Goal: Submit feedback/report problem

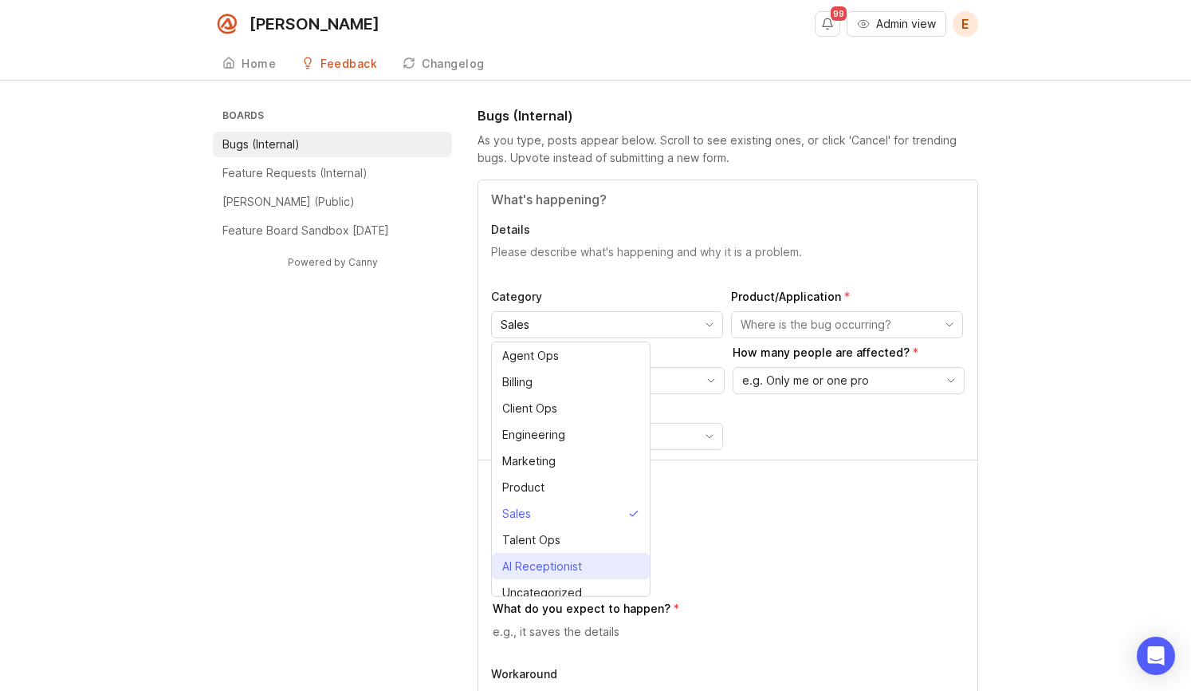
click at [571, 564] on div "AI Receptionist" at bounding box center [542, 566] width 80 height 18
type input "AI Receptionist"
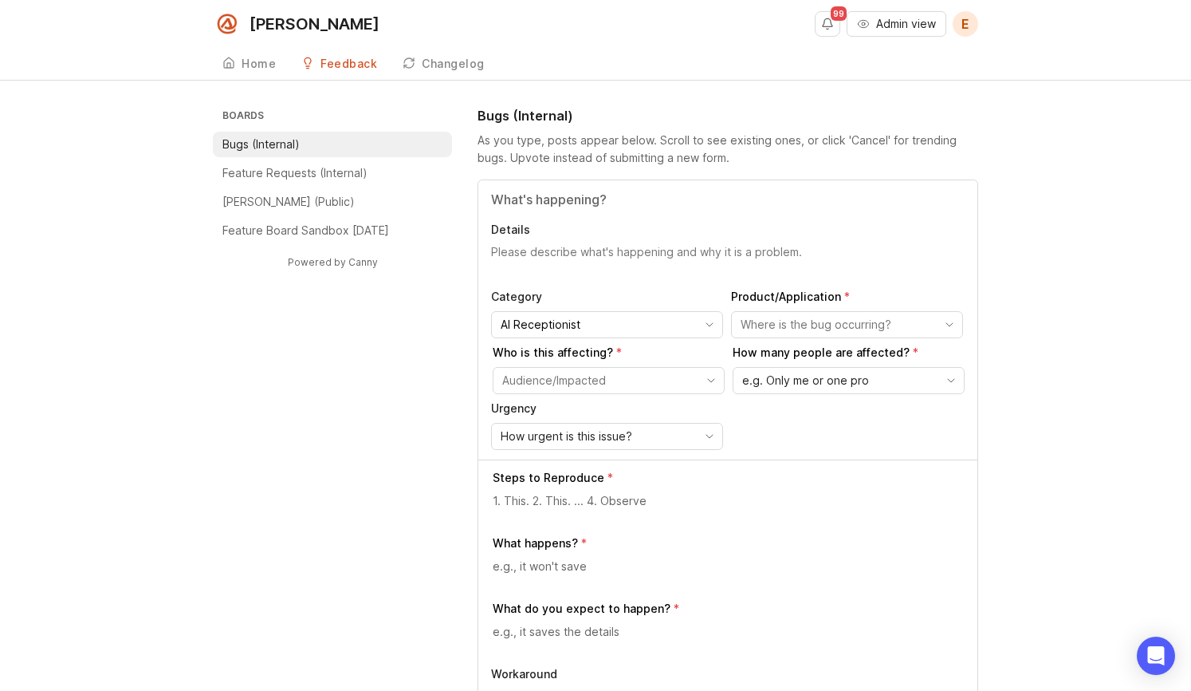
click at [848, 323] on input "toggle menu" at bounding box center [838, 325] width 195 height 18
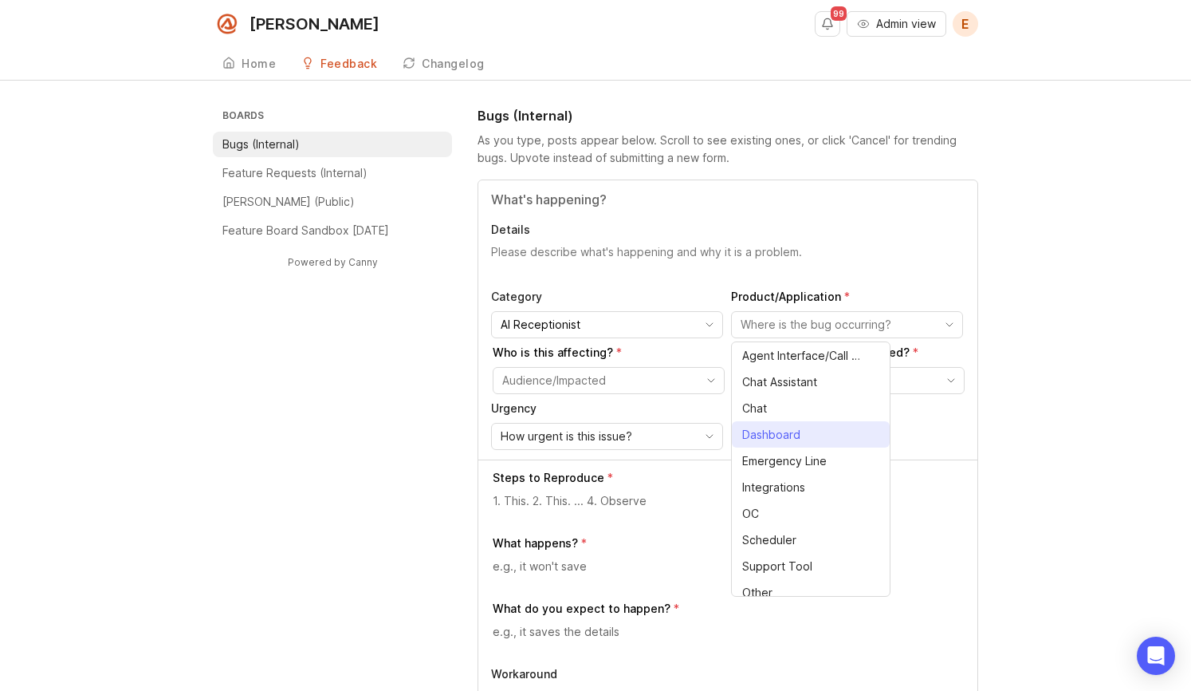
click at [809, 427] on li "Dashboard" at bounding box center [811, 434] width 158 height 26
type input "Dashboard"
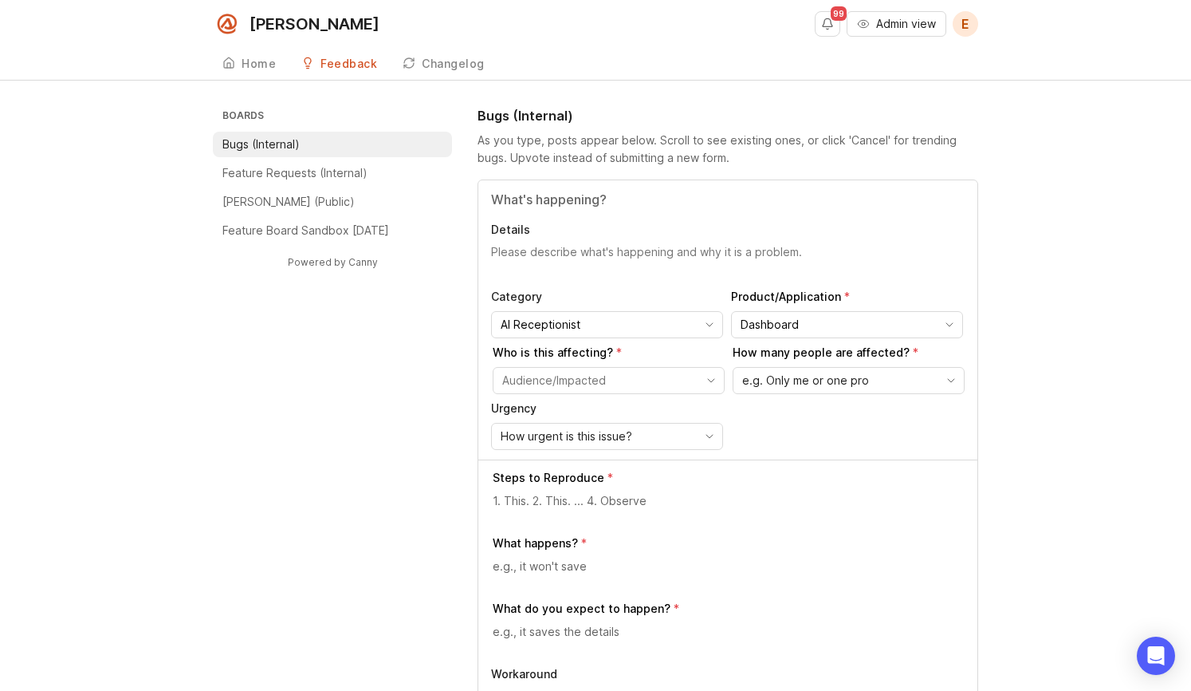
click at [634, 403] on p "Urgency" at bounding box center [607, 408] width 232 height 16
click at [639, 382] on input "toggle menu" at bounding box center [599, 381] width 195 height 18
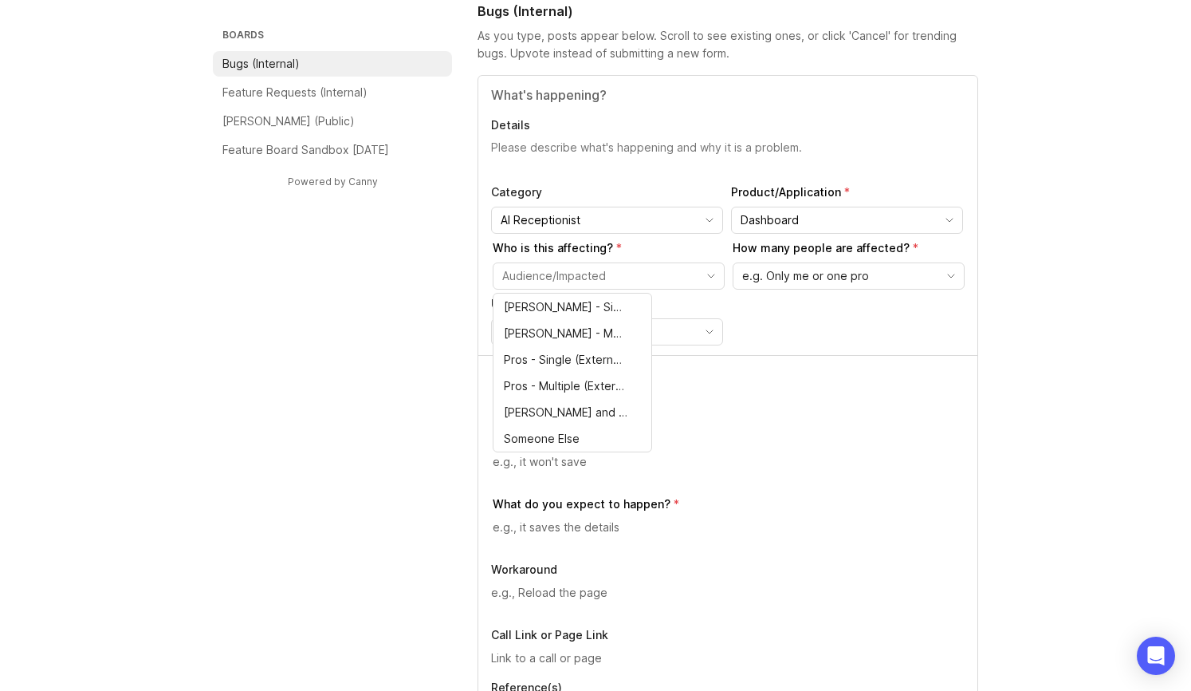
scroll to position [140, 0]
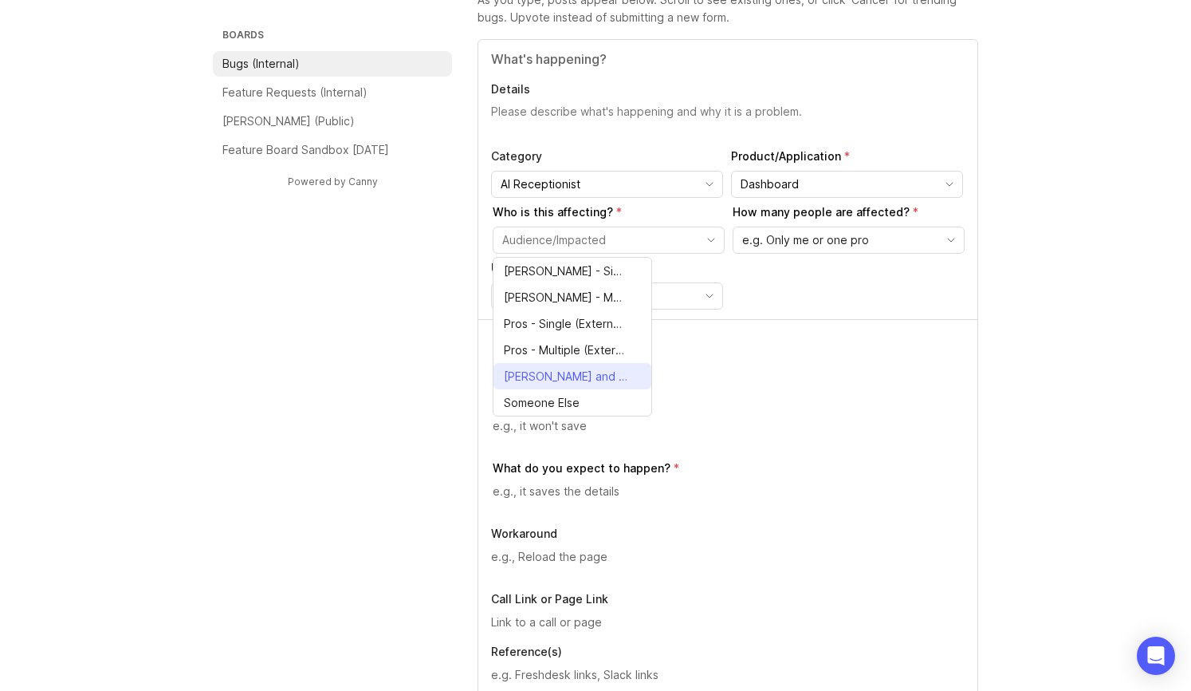
click at [593, 376] on span "[PERSON_NAME] and Pros (Everyone)" at bounding box center [566, 377] width 124 height 18
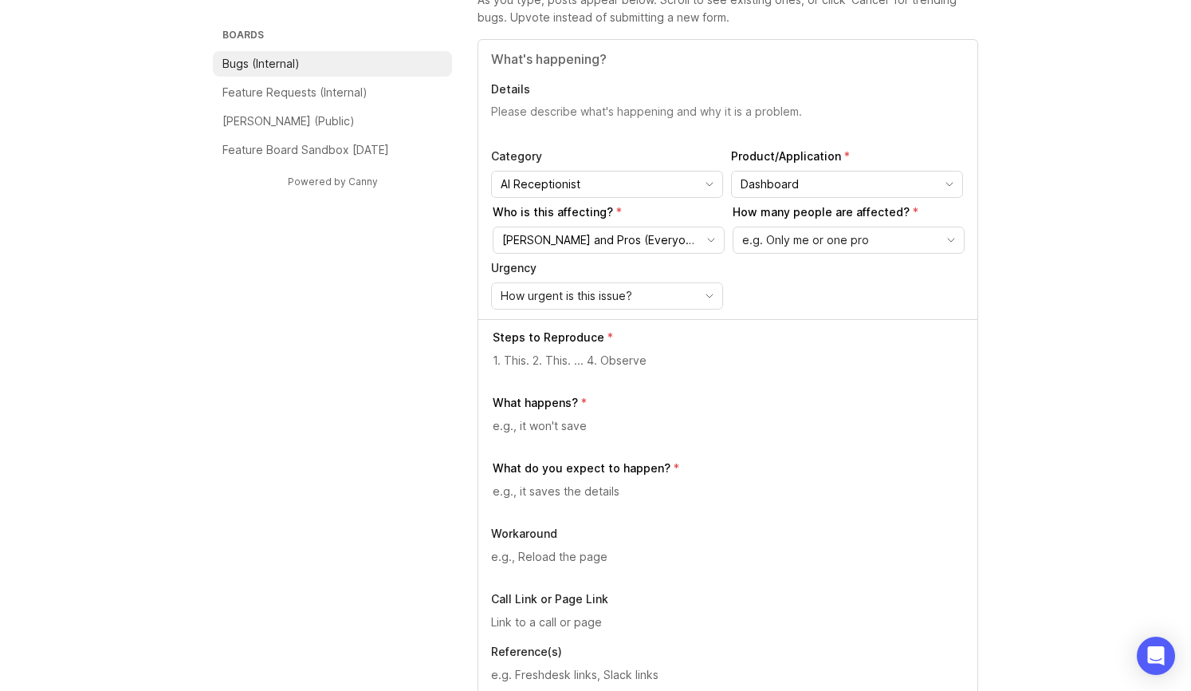
click at [854, 241] on span "e.g. Only me or one pro" at bounding box center [805, 240] width 127 height 18
click at [641, 242] on input "[PERSON_NAME] and Pros (Everyone)" at bounding box center [599, 240] width 195 height 18
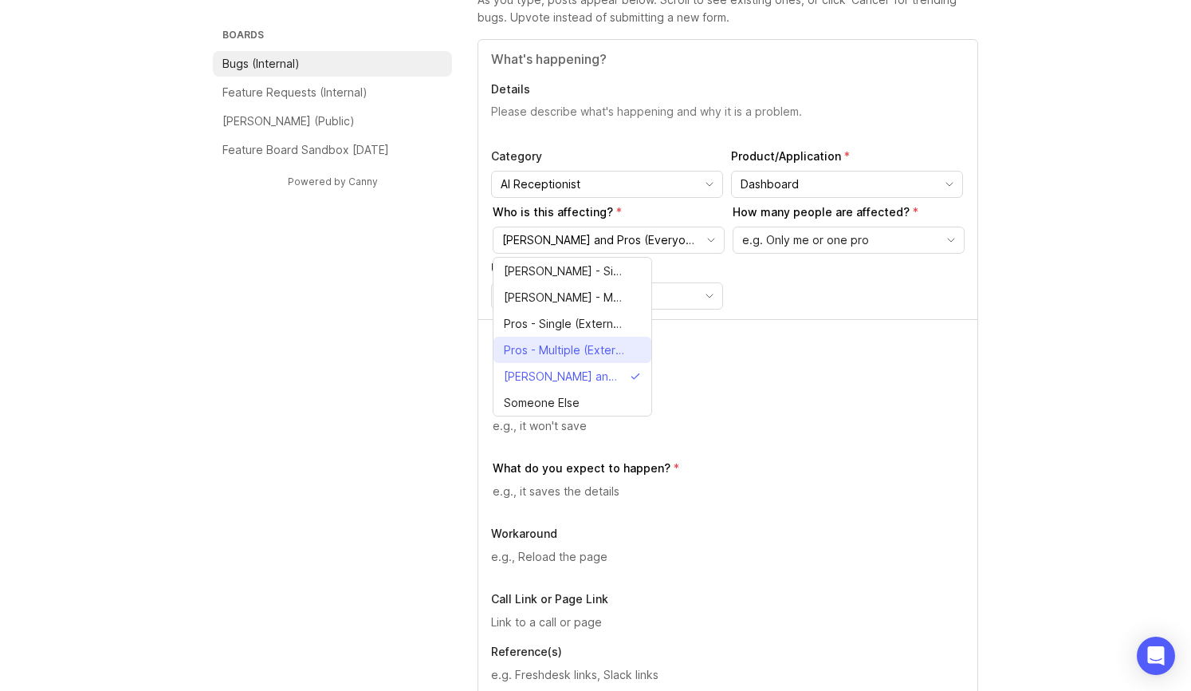
click at [606, 349] on span "Pros - Multiple (External)" at bounding box center [564, 350] width 120 height 18
type input "Pros - Multiple (External)"
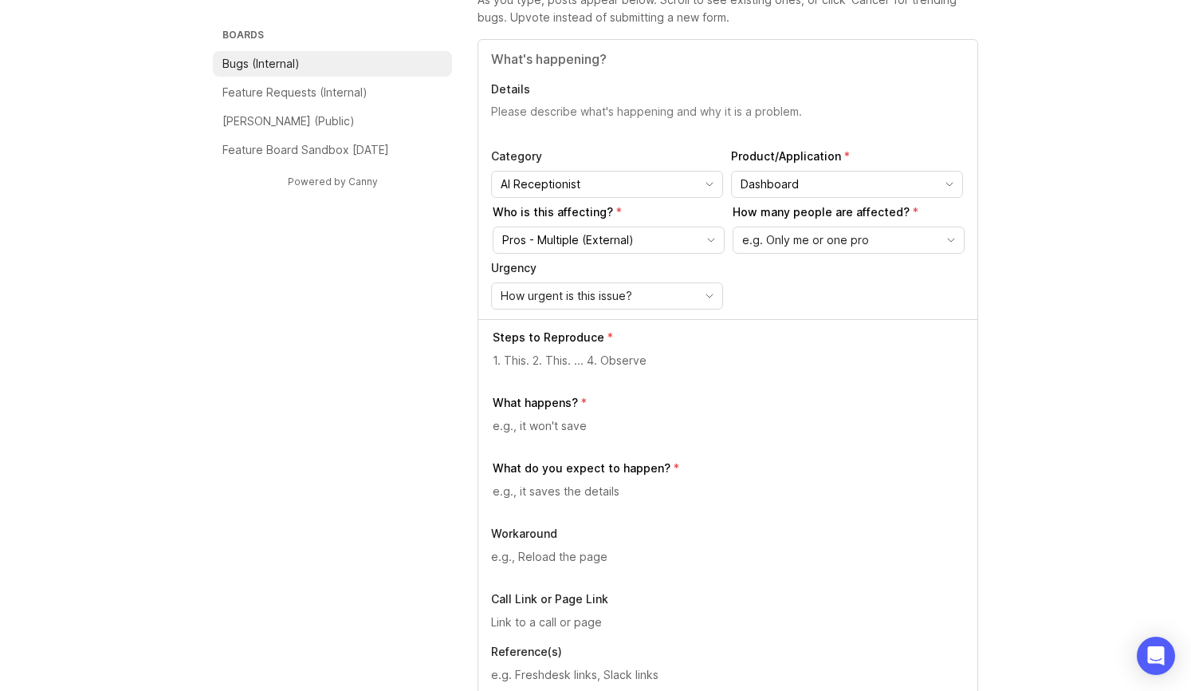
click at [883, 215] on p "How many people are affected?" at bounding box center [849, 212] width 232 height 16
click at [877, 237] on div "e.g. Only me or one pro" at bounding box center [836, 240] width 205 height 26
click at [899, 321] on div "Steps to Reproduce What happens? What do you expect to happen? Workaround Call …" at bounding box center [727, 512] width 499 height 387
click at [882, 222] on div "How many people are affected? e.g. Only me or one pro" at bounding box center [849, 228] width 232 height 49
click at [879, 241] on div "e.g. Only me or one pro" at bounding box center [836, 240] width 205 height 26
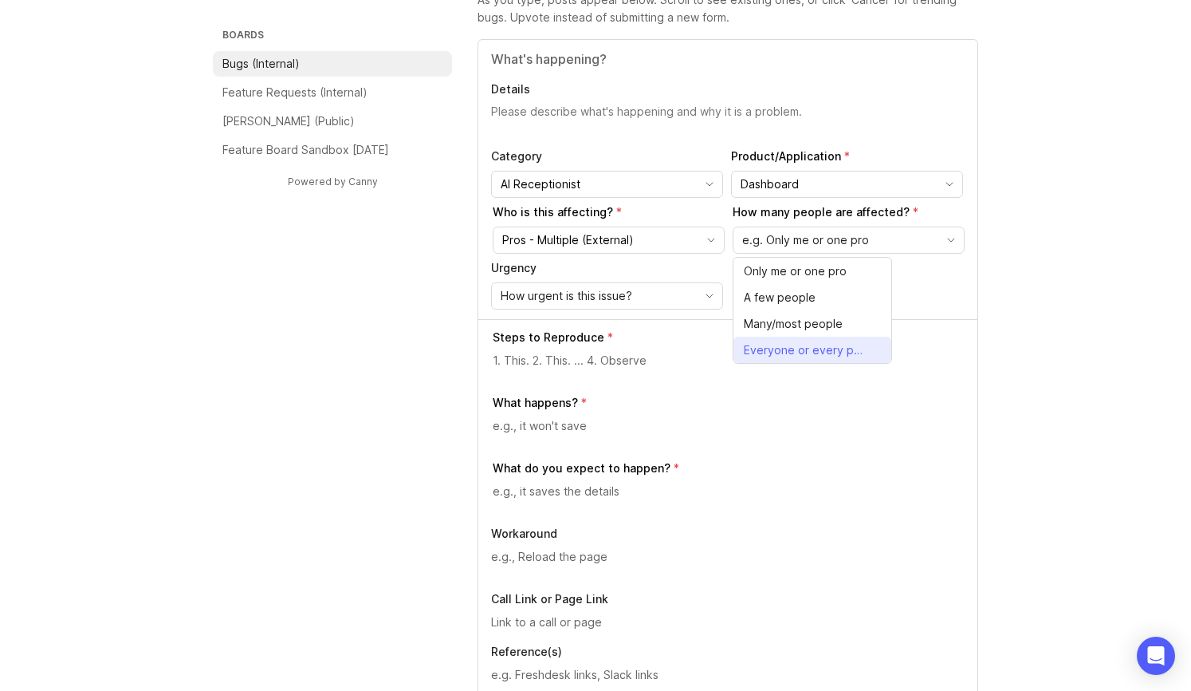
click at [798, 350] on span "Everyone or every pro" at bounding box center [804, 350] width 120 height 18
click at [590, 295] on span "How urgent is this issue?" at bounding box center [567, 296] width 132 height 18
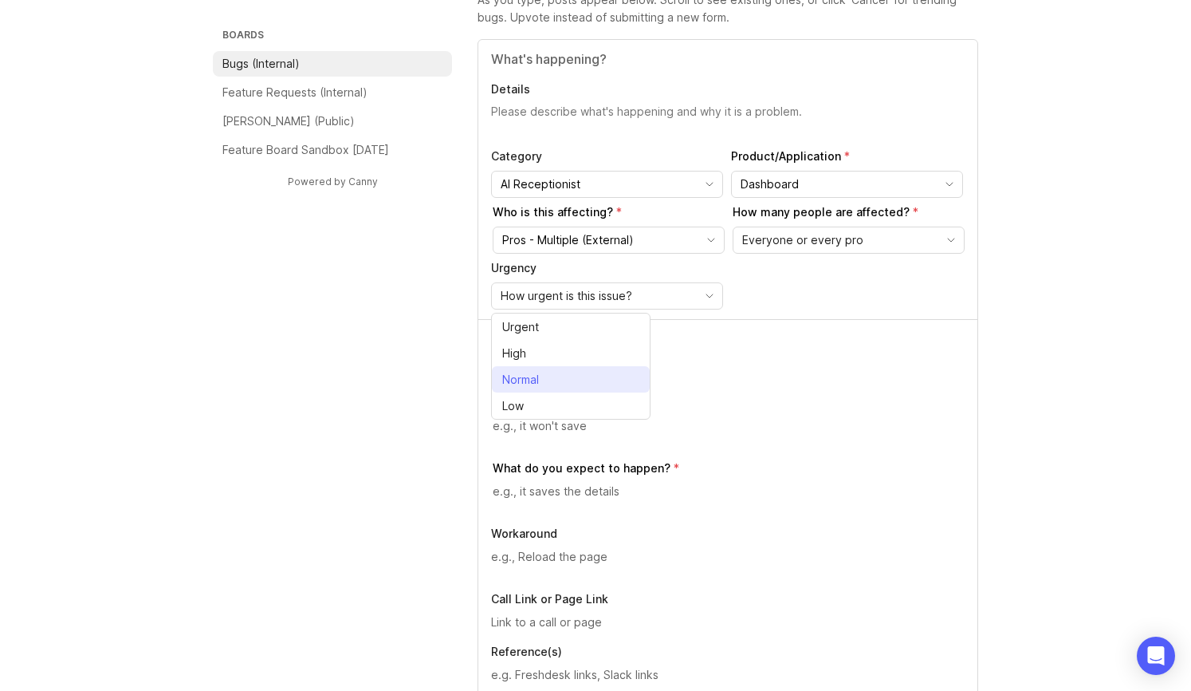
click at [543, 379] on span "Normal" at bounding box center [523, 380] width 43 height 18
click at [543, 379] on div at bounding box center [729, 367] width 472 height 30
click at [606, 104] on textarea "Details" at bounding box center [728, 120] width 474 height 32
click at [645, 53] on input "Title" at bounding box center [728, 58] width 474 height 19
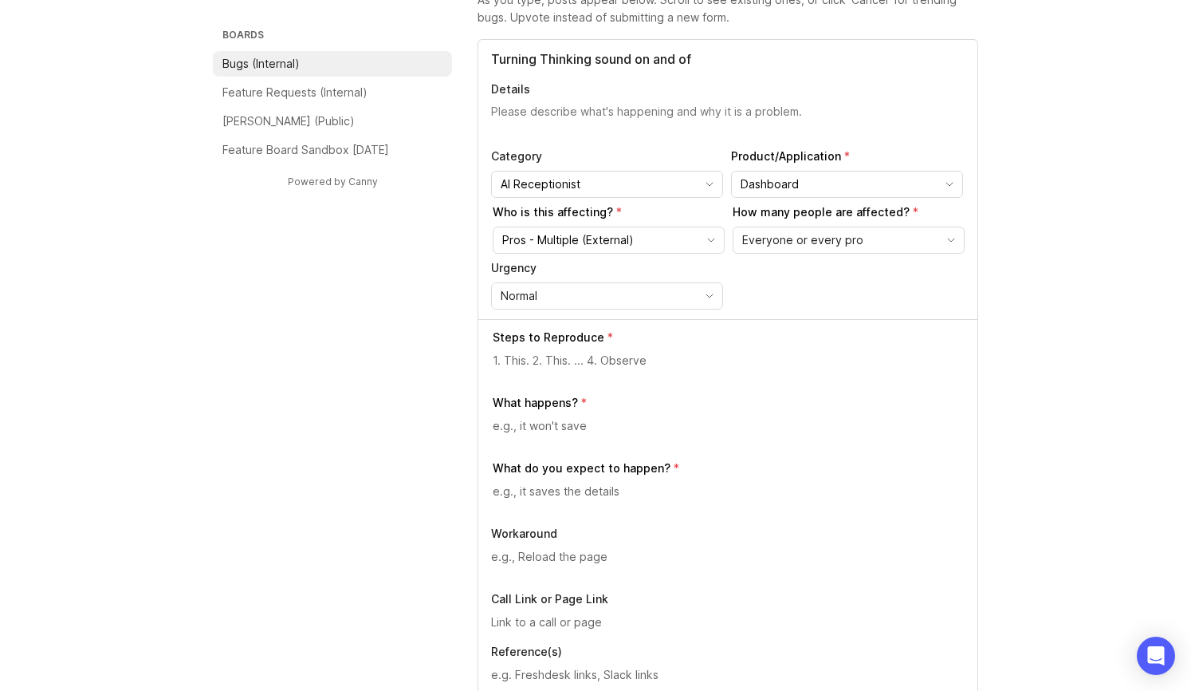
type input "I"
type input "Thinking sound setting changes not apparent before refresh"
click at [611, 108] on textarea "Details" at bounding box center [728, 120] width 474 height 32
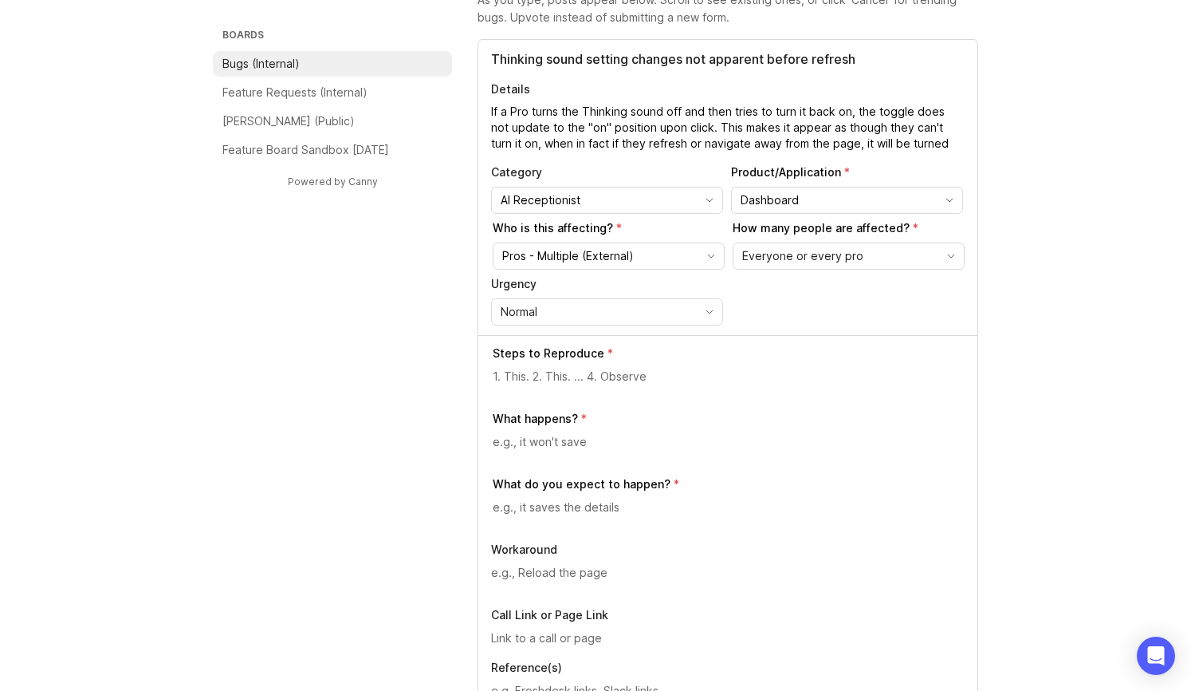
type textarea "If a Pro turns the Thinking sound off and then tries to turn it back on, the to…"
click at [617, 370] on textarea at bounding box center [729, 377] width 472 height 18
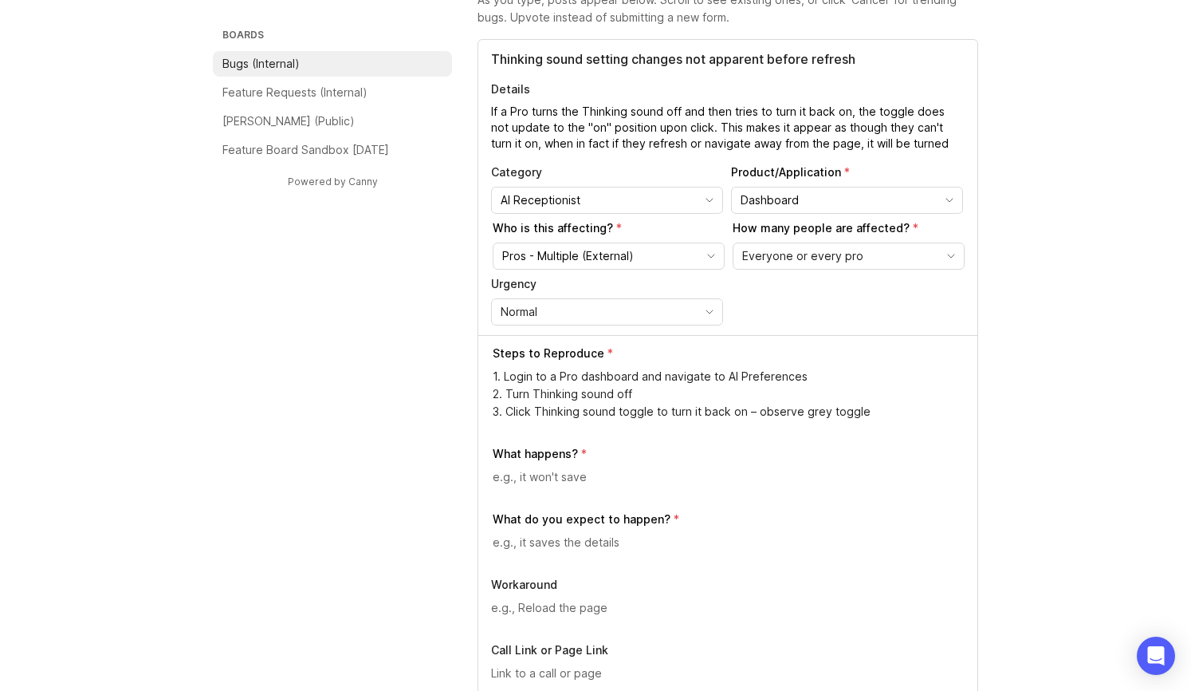
drag, startPoint x: 803, startPoint y: 413, endPoint x: 952, endPoint y: 418, distance: 149.2
click at [952, 418] on textarea "1. Login to a Pro dashboard and navigate to AI Preferences 2. Turn Thinking sou…" at bounding box center [729, 394] width 472 height 53
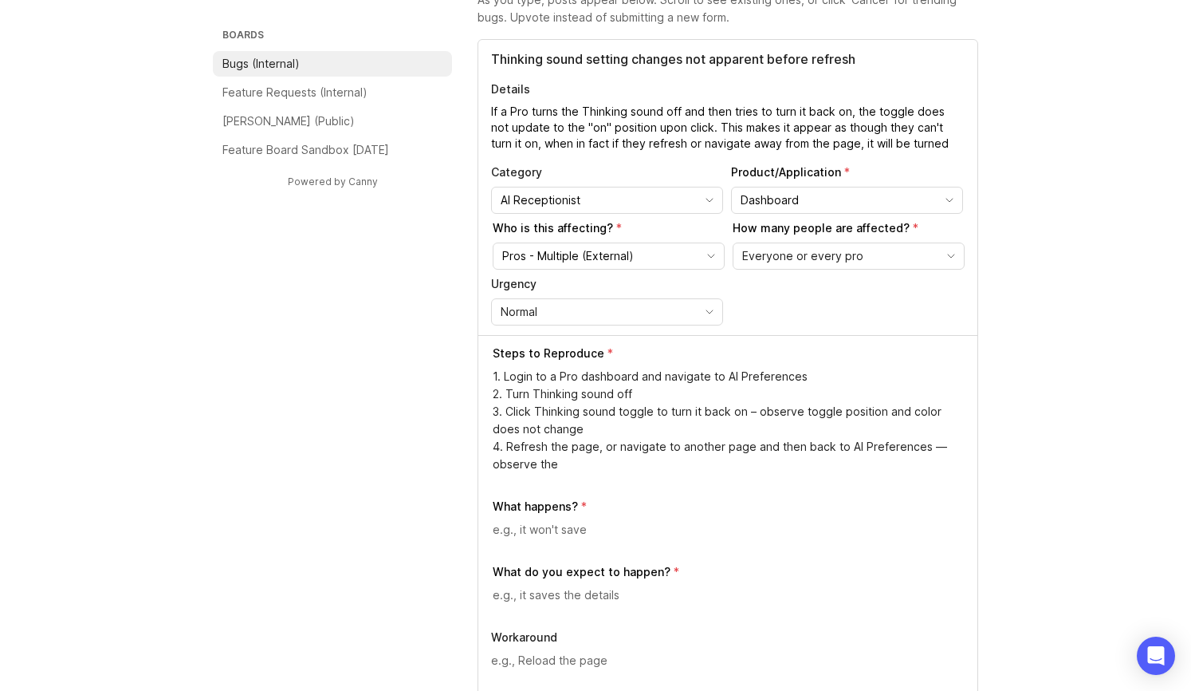
click at [667, 395] on textarea "1. Login to a Pro dashboard and navigate to AI Preferences 2. Turn Thinking sou…" at bounding box center [729, 420] width 472 height 105
drag, startPoint x: 507, startPoint y: 411, endPoint x: 745, endPoint y: 412, distance: 237.6
click at [745, 412] on textarea "1. Login to a Pro dashboard and navigate to AI Preferences 2. Turn Thinking sou…" at bounding box center [729, 420] width 472 height 105
drag, startPoint x: 719, startPoint y: 394, endPoint x: 509, endPoint y: 396, distance: 210.5
click at [509, 396] on textarea "1. Login to a Pro dashboard and navigate to AI Preferences 2. Turn Thinking sou…" at bounding box center [729, 420] width 472 height 105
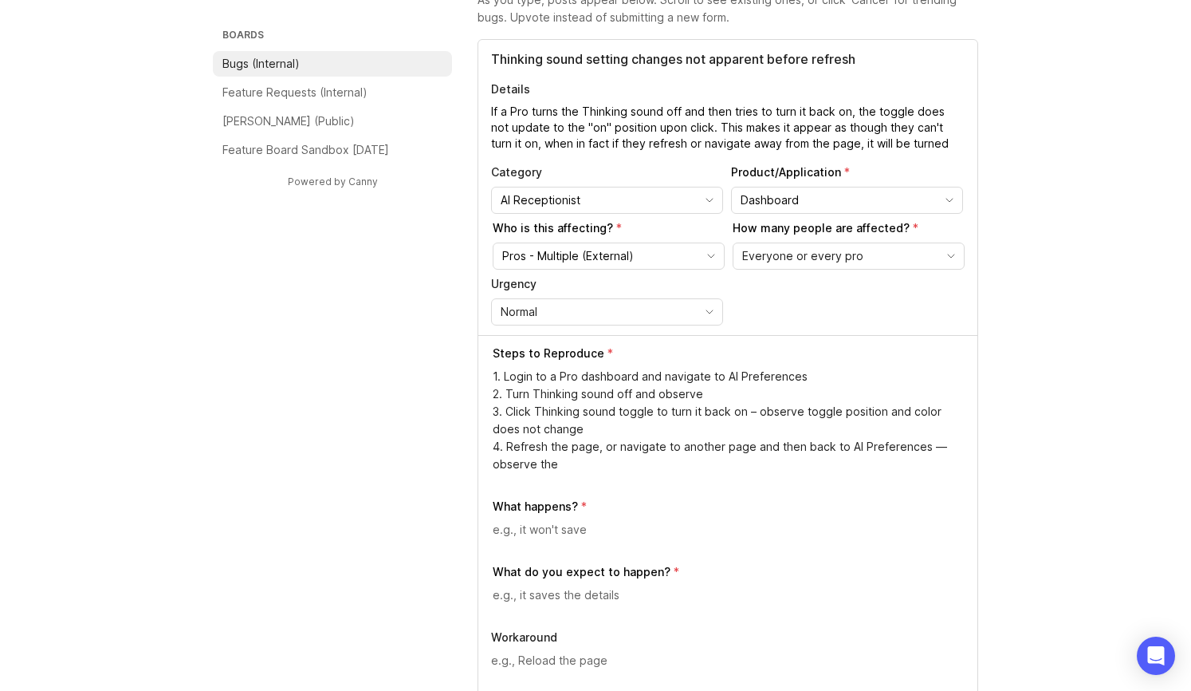
paste textarea "Click Thinking sound toggle to turn it back on"
drag, startPoint x: 702, startPoint y: 394, endPoint x: 773, endPoint y: 391, distance: 71.8
click at [773, 391] on textarea "1. Login to a Pro dashboard and navigate to AI Preferences 2. Click Thinking so…" at bounding box center [729, 420] width 472 height 105
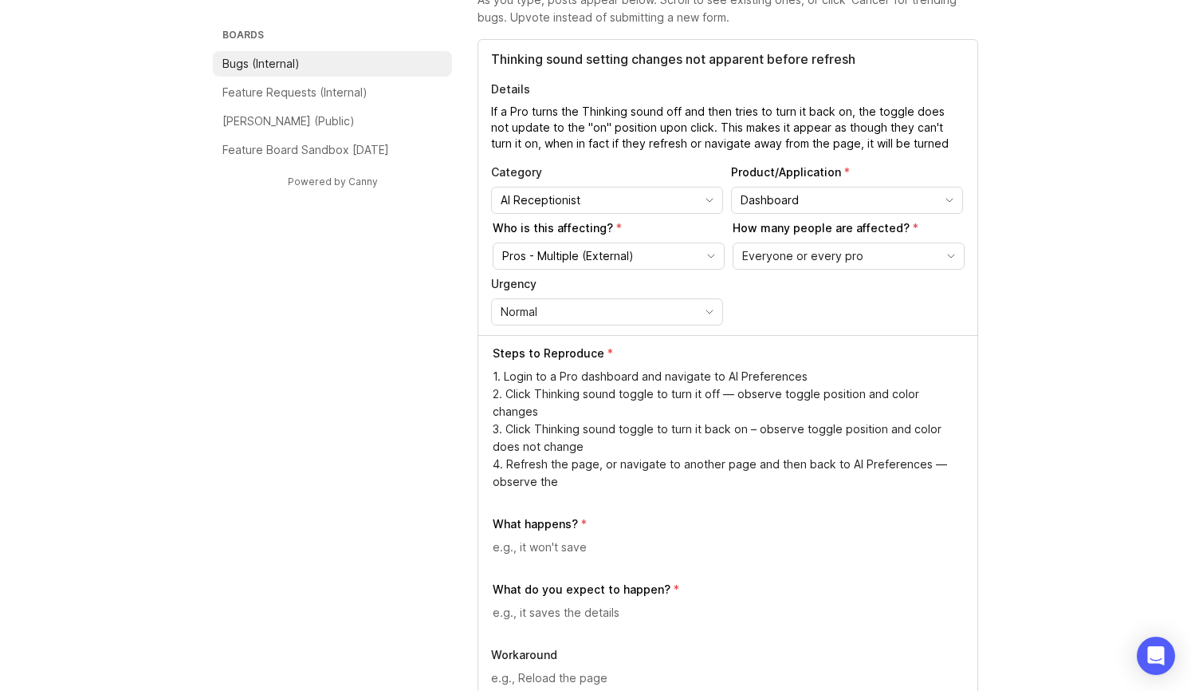
click at [750, 411] on textarea "1. Login to a Pro dashboard and navigate to AI Preferences 2. Click Thinking so…" at bounding box center [729, 429] width 472 height 123
click at [793, 430] on textarea "1. Login to a Pro dashboard and navigate to AI Preferences 2. Click Thinking so…" at bounding box center [729, 429] width 472 height 123
click at [651, 457] on textarea "1. Login to a Pro dashboard and navigate to AI Preferences 2. Click Thinking so…" at bounding box center [729, 429] width 472 height 123
click at [950, 442] on textarea "1. Login to a Pro dashboard and navigate to AI Preferences 2. Click Thinking so…" at bounding box center [729, 429] width 472 height 123
click at [553, 461] on textarea "1. Login to a Pro dashboard and navigate to AI Preferences 2. Click Thinking so…" at bounding box center [729, 429] width 472 height 123
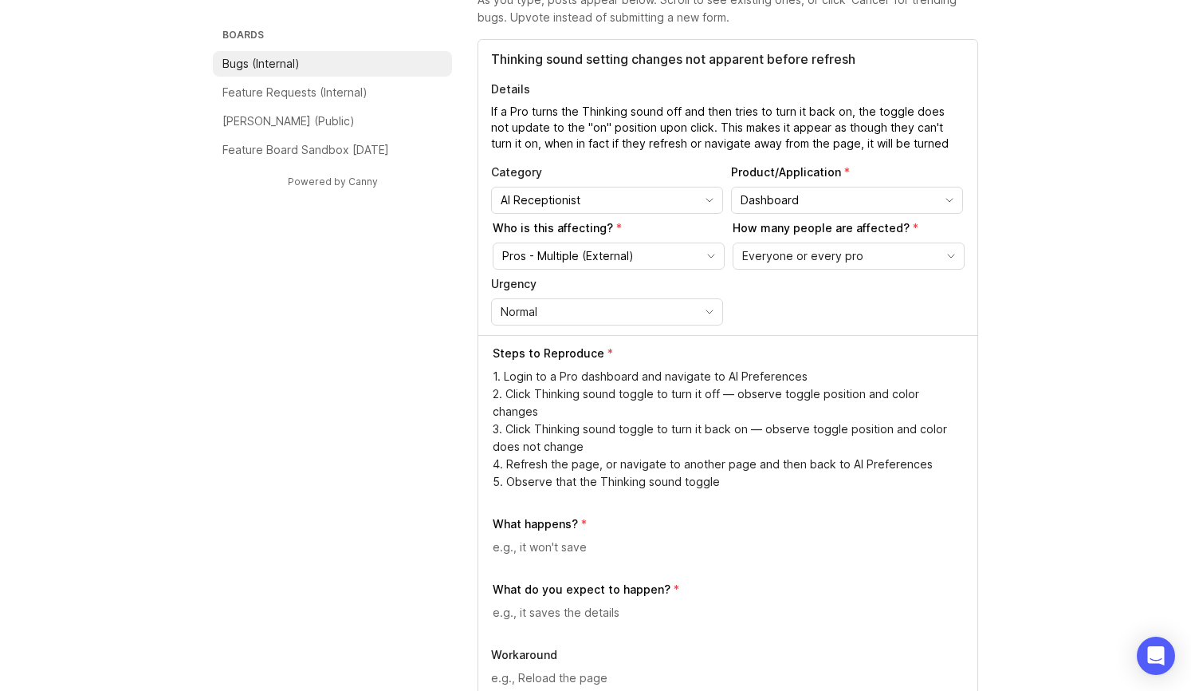
click at [735, 470] on textarea "1. Login to a Pro dashboard and navigate to AI Preferences 2. Click Thinking so…" at bounding box center [729, 429] width 472 height 123
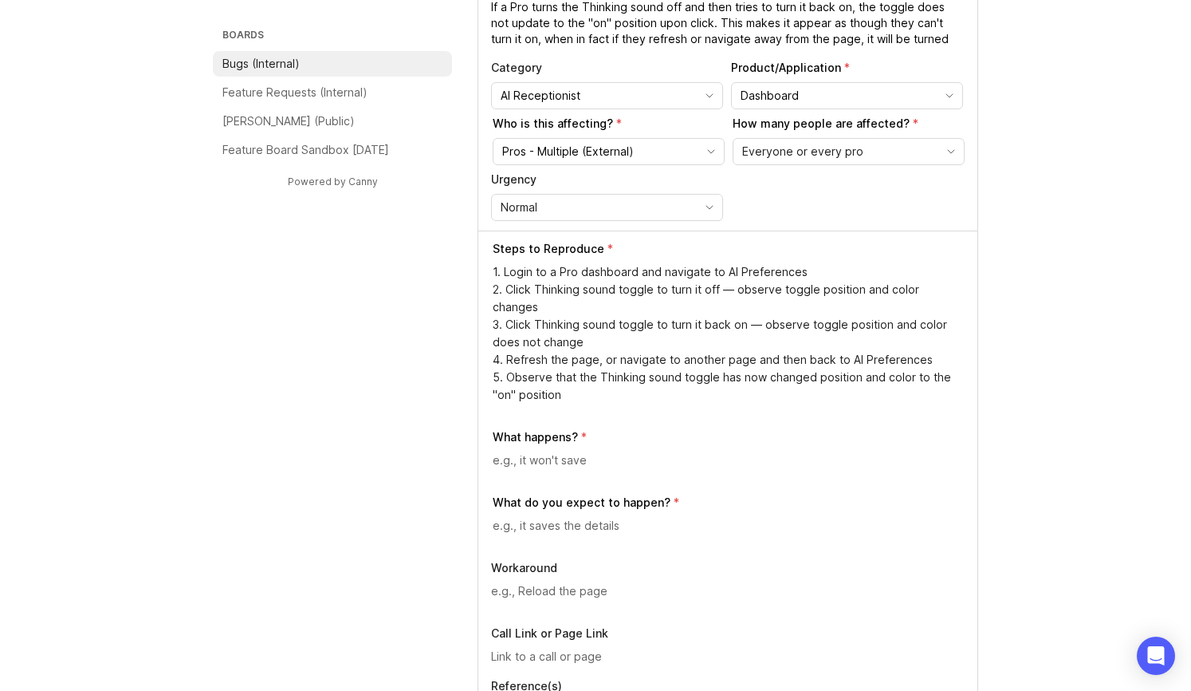
scroll to position [246, 0]
type textarea "1. Login to a Pro dashboard and navigate to AI Preferences 2. Click Thinking so…"
click at [569, 472] on div at bounding box center [729, 466] width 472 height 30
type textarea "The toggle change back to "on" does not appear to save, but has in fact saved"
click at [631, 526] on textarea at bounding box center [729, 525] width 472 height 18
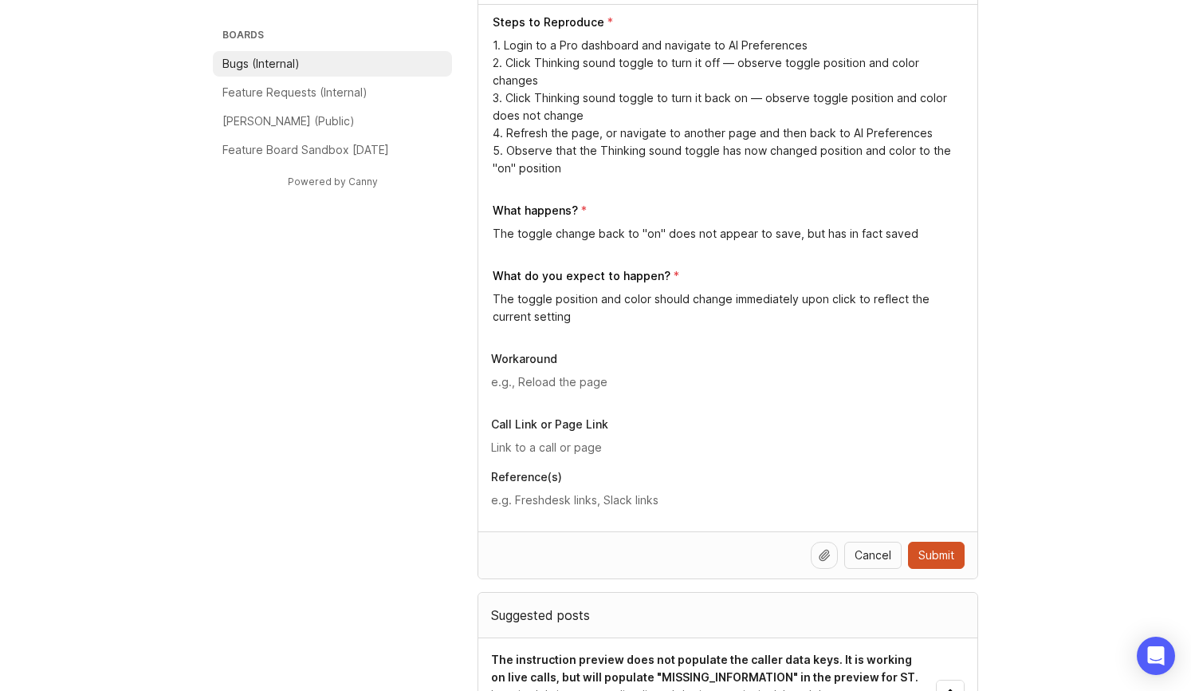
scroll to position [506, 0]
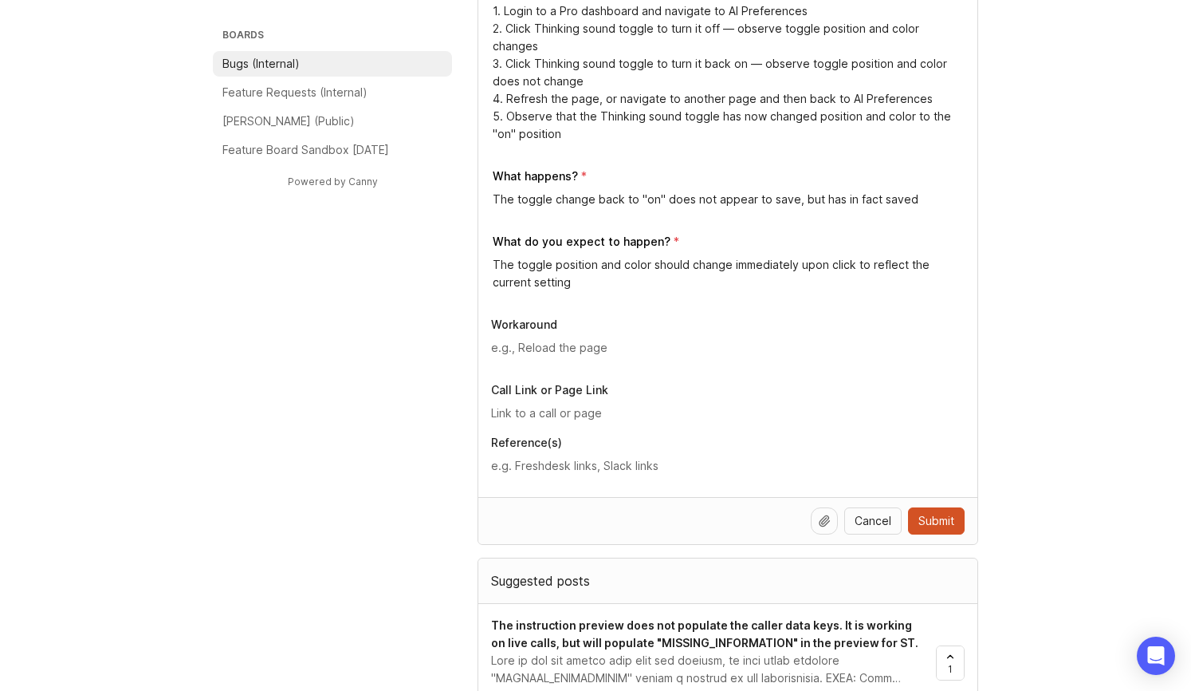
type textarea "The toggle position and color should change immediately upon click to reflect t…"
click at [574, 349] on textarea at bounding box center [728, 348] width 474 height 18
click at [553, 411] on input "text" at bounding box center [728, 413] width 474 height 18
paste input "[URL][PERSON_NAME]"
type input "[URL][PERSON_NAME]"
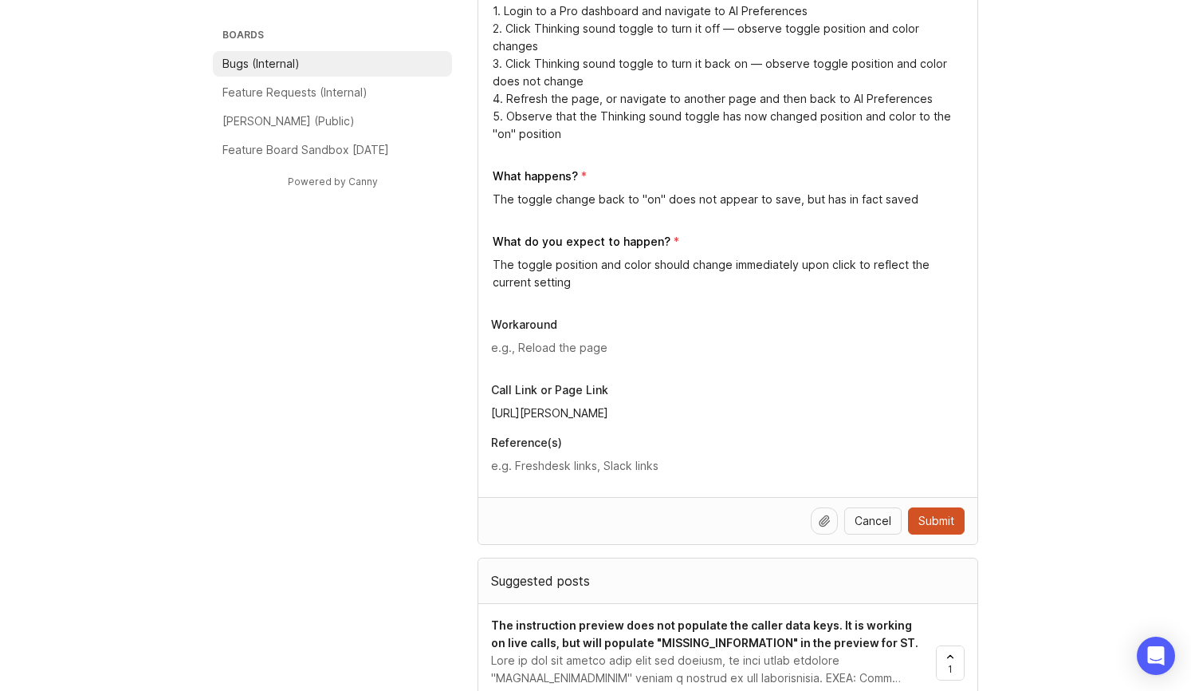
click at [263, 474] on div "Boards Bugs (Internal) Feature Requests (Internal) [PERSON_NAME] (Public) Featu…" at bounding box center [595, 677] width 765 height 2153
click at [593, 467] on textarea at bounding box center [728, 466] width 474 height 18
paste textarea "[URL][DOMAIN_NAME]"
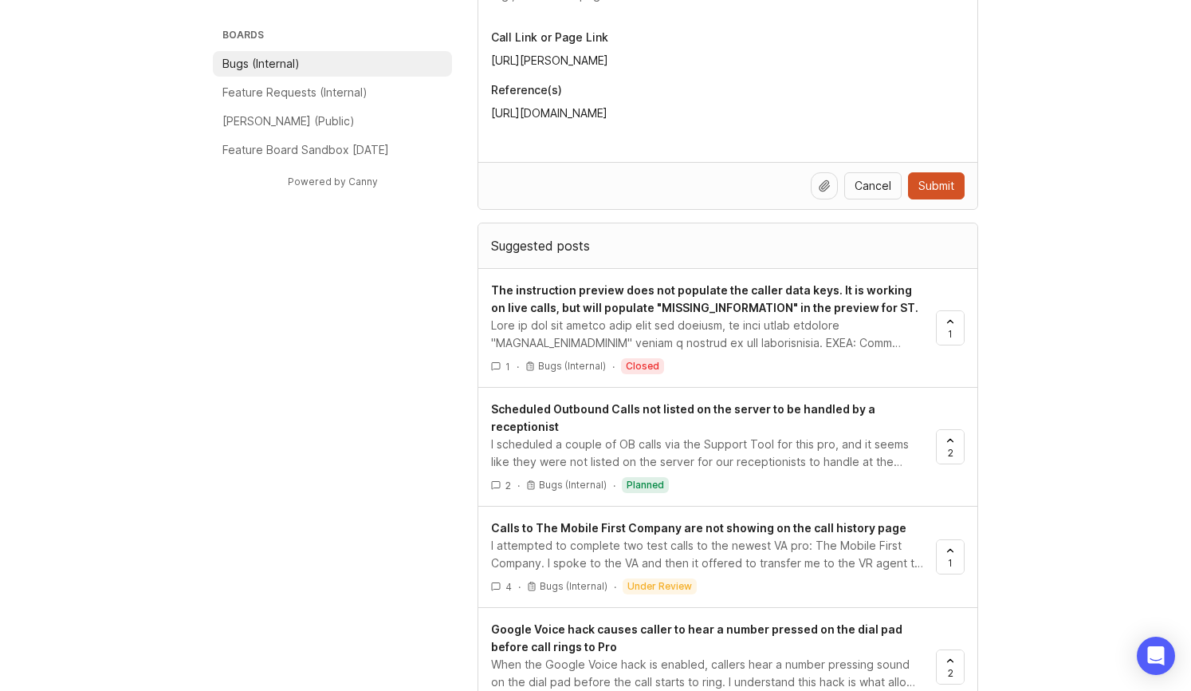
scroll to position [970, 0]
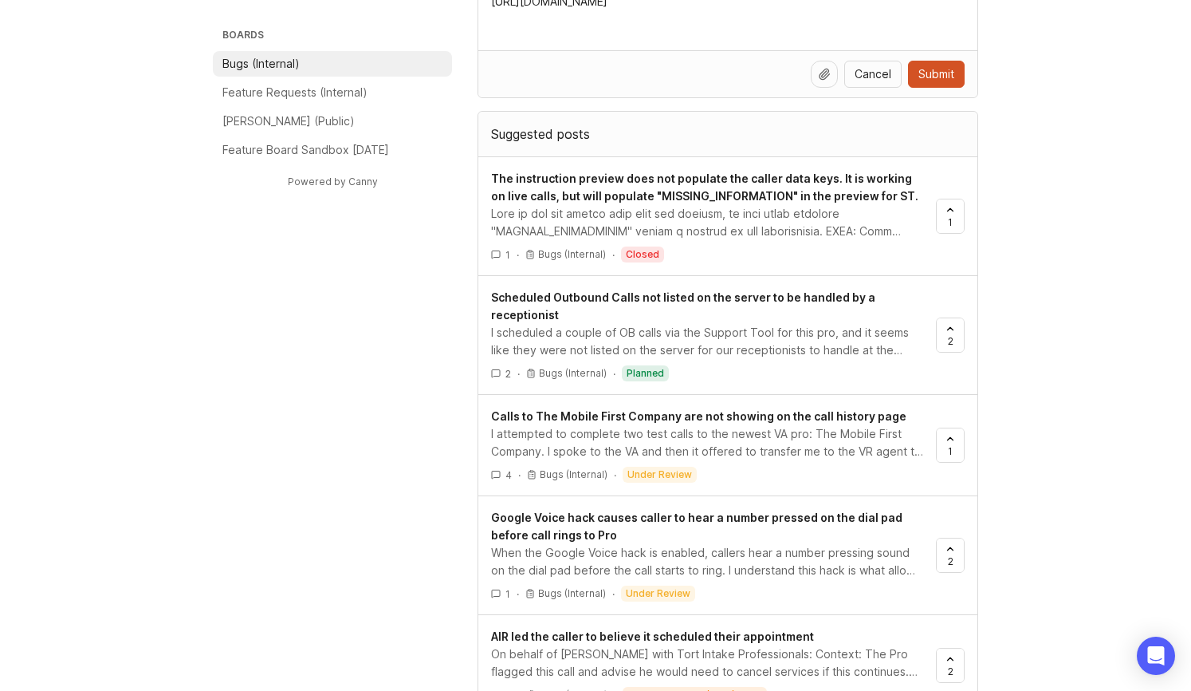
type textarea "[URL][DOMAIN_NAME]"
click at [950, 73] on span "Submit" at bounding box center [937, 74] width 36 height 16
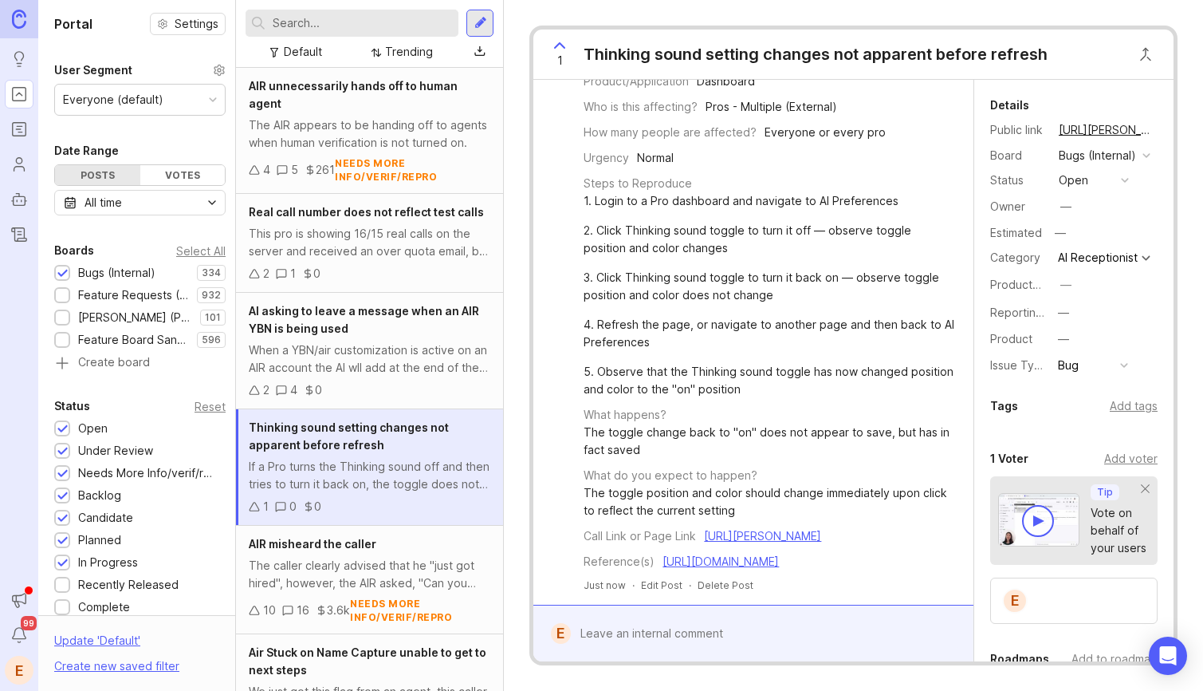
scroll to position [197, 0]
click at [408, 26] on input "text" at bounding box center [362, 23] width 179 height 18
type input "thinking sound"
